Goal: Task Accomplishment & Management: Use online tool/utility

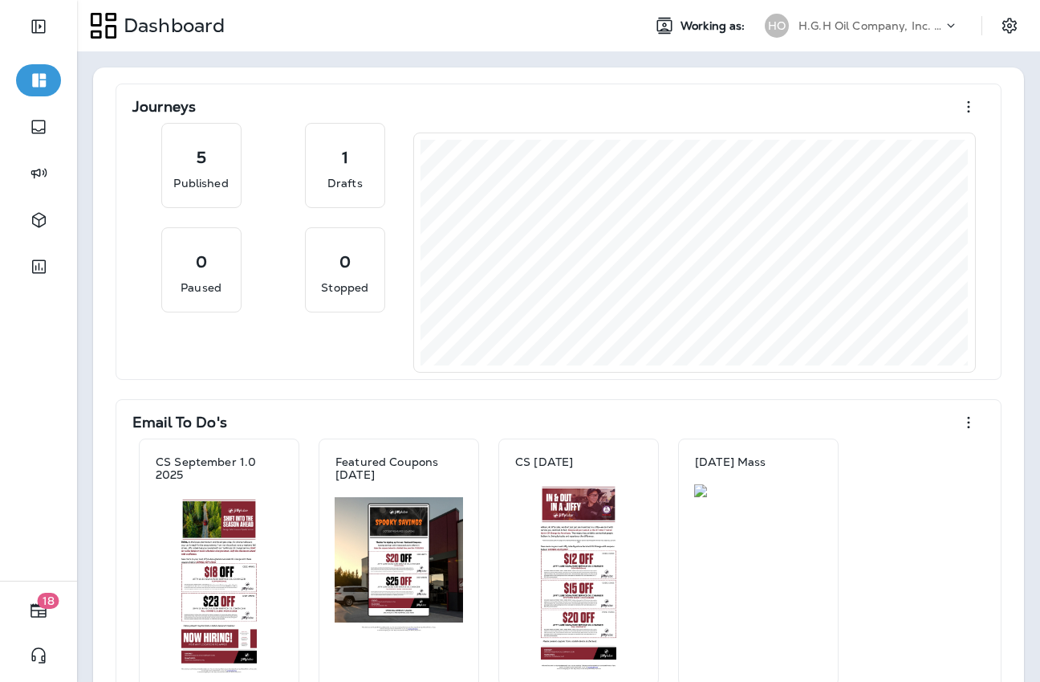
click at [846, 31] on p "H.G.H Oil Company, Inc. dba Jiffy Lube" at bounding box center [871, 25] width 144 height 13
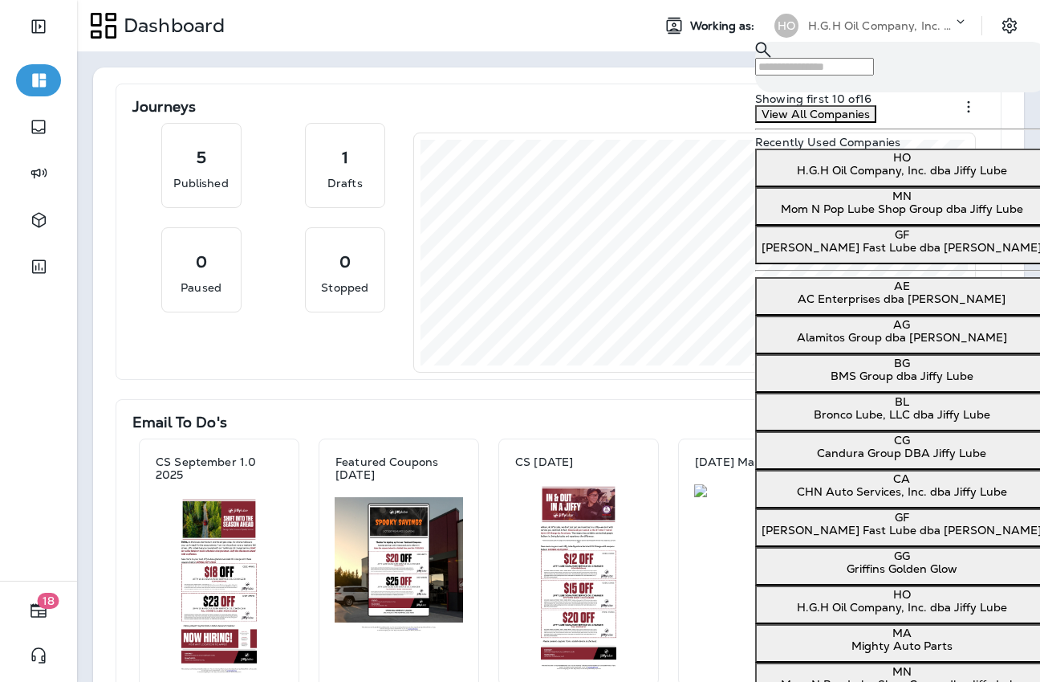
scroll to position [424, 0]
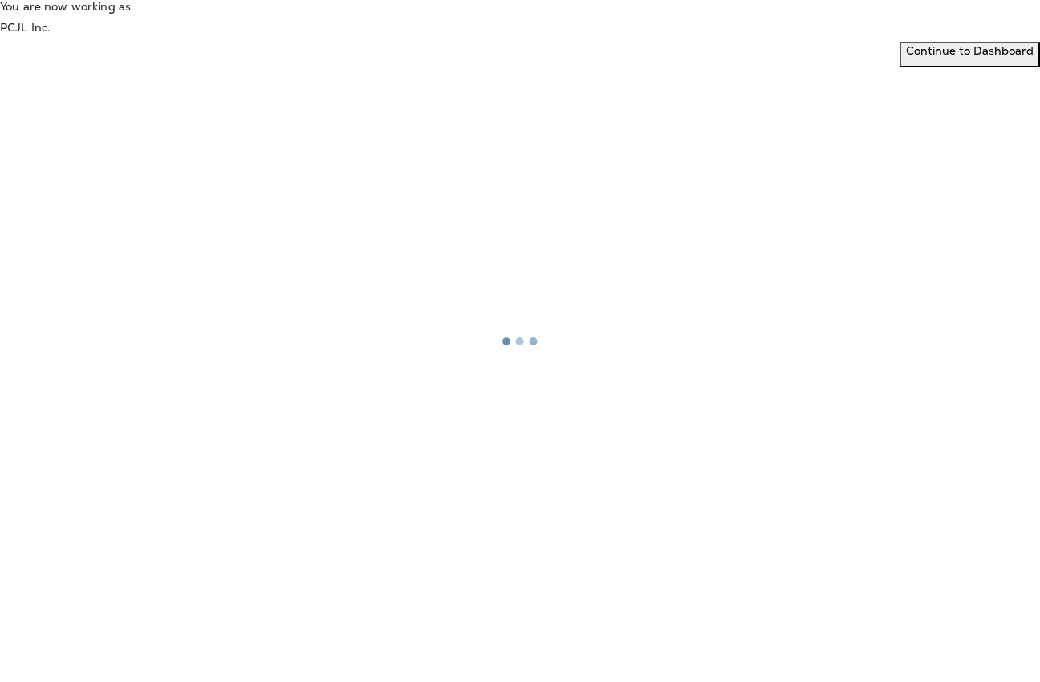
click at [675, 67] on div "You are now working as PCJL Inc. Continue to Dashboard" at bounding box center [520, 33] width 1040 height 67
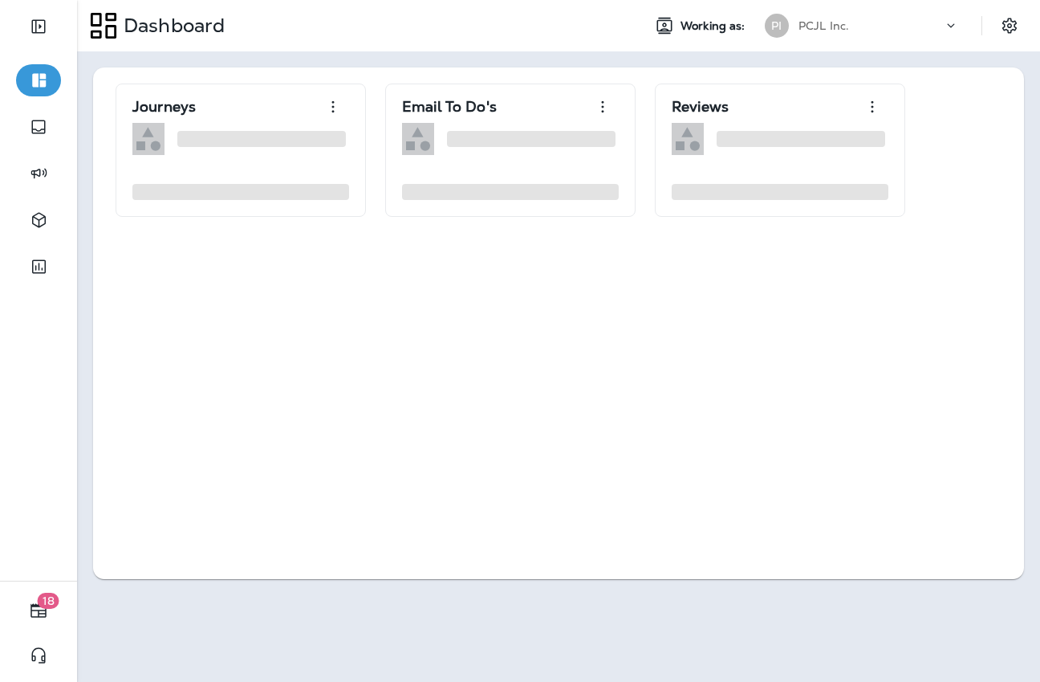
click at [906, 57] on p "Continue to Dashboard" at bounding box center [970, 50] width 128 height 13
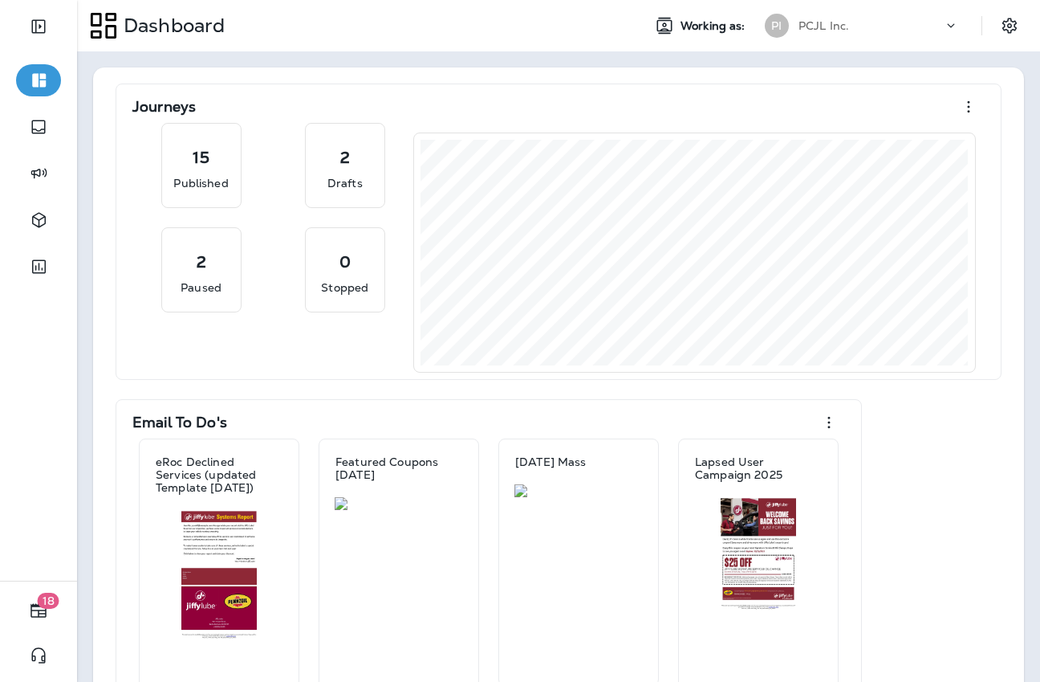
click at [120, 83] on span "Email Broadcasts" at bounding box center [73, 76] width 94 height 14
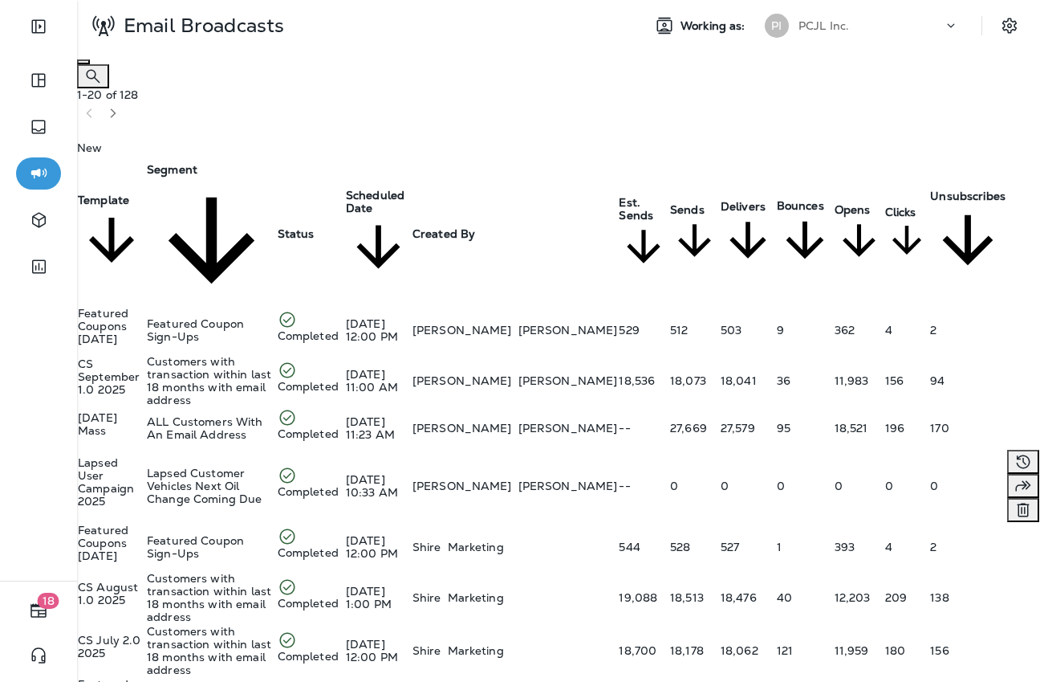
scroll to position [0, 505]
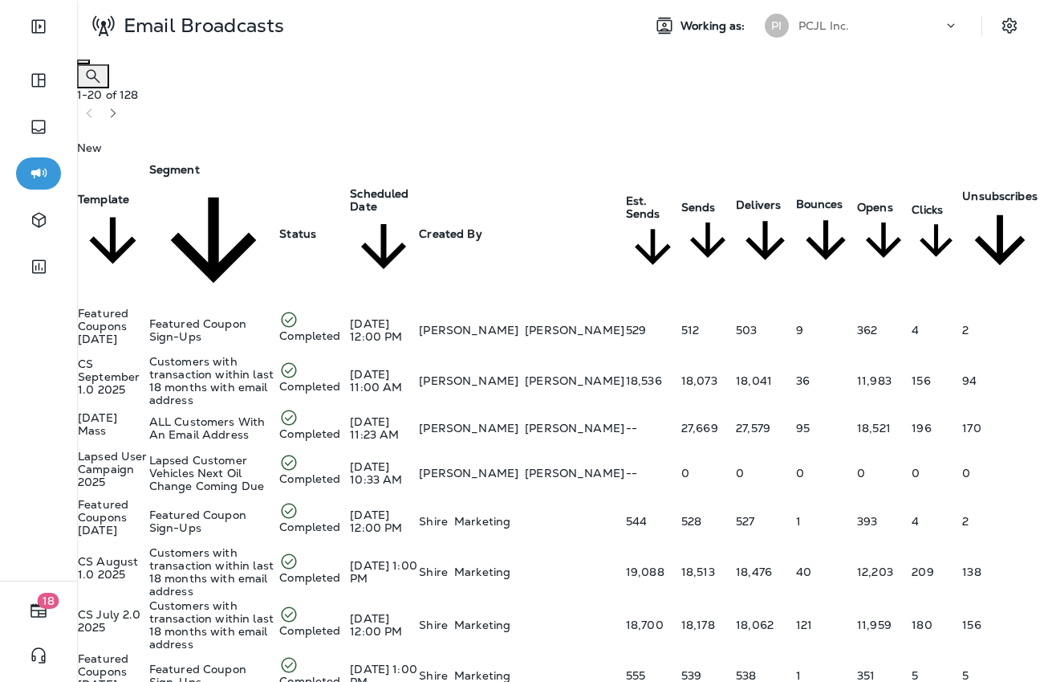
click at [88, 67] on button "Templates" at bounding box center [44, 55] width 88 height 24
